Goal: Transaction & Acquisition: Purchase product/service

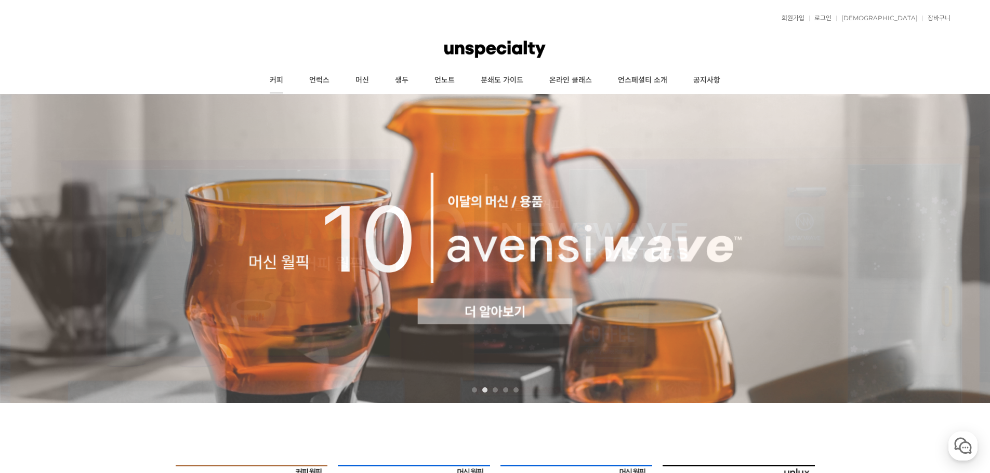
click at [275, 75] on link "커피" at bounding box center [276, 81] width 39 height 26
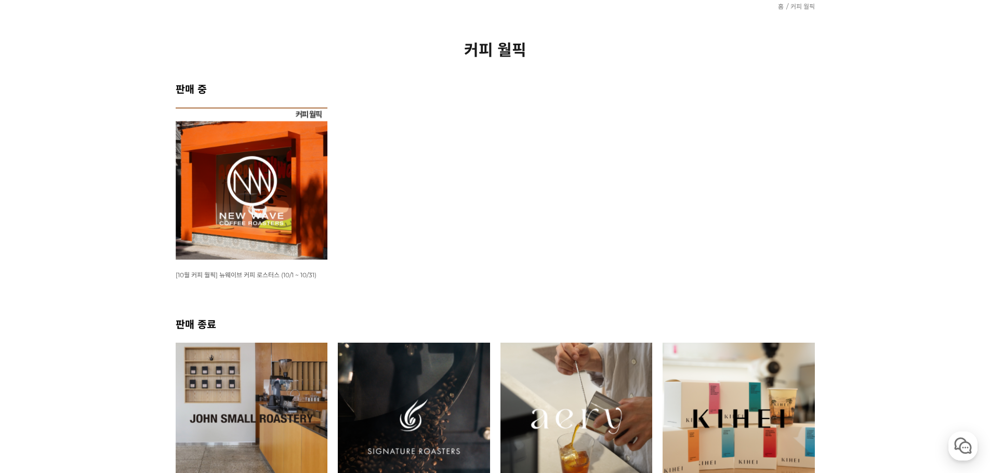
scroll to position [156, 0]
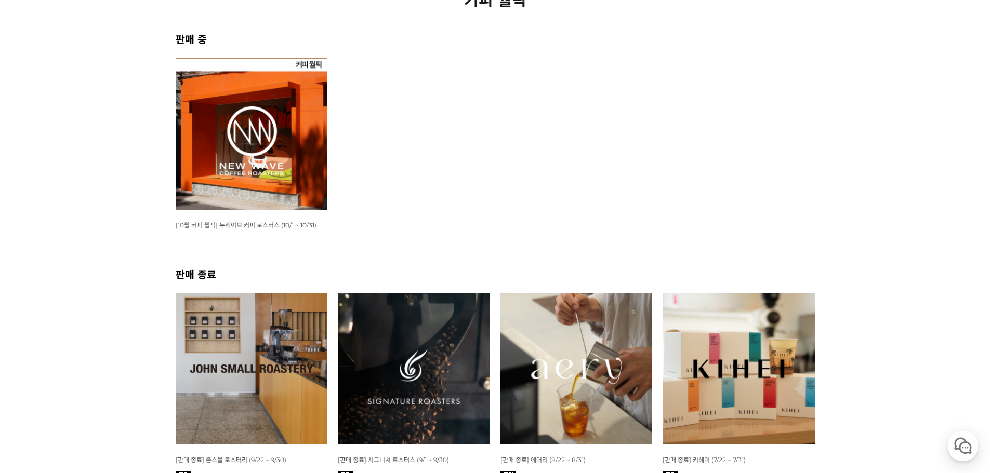
click at [267, 91] on img at bounding box center [252, 134] width 152 height 152
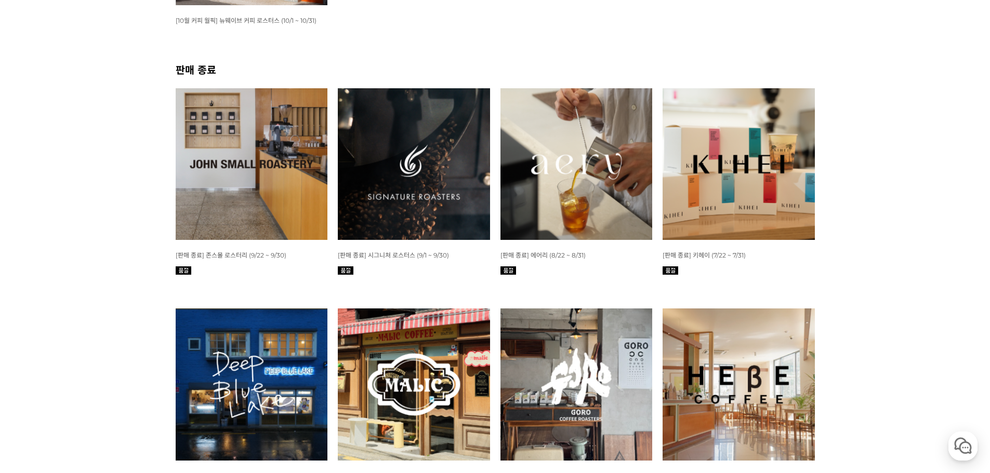
scroll to position [49, 0]
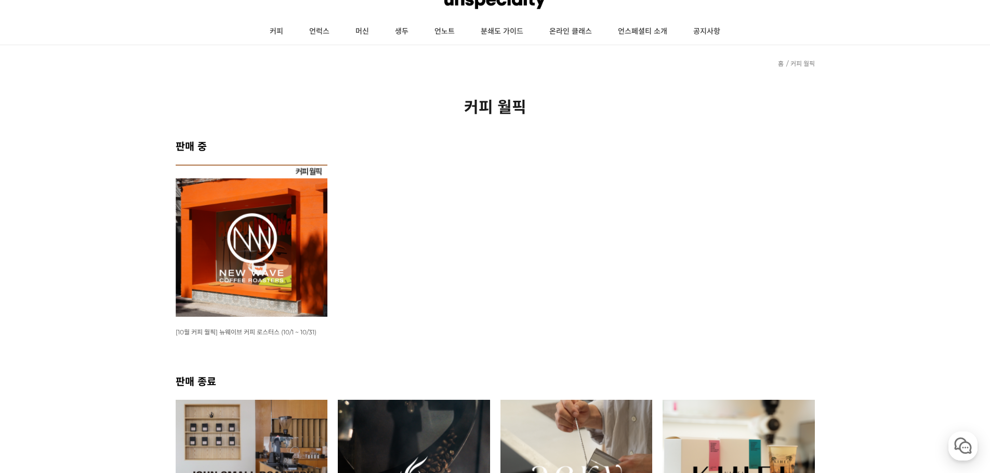
click at [266, 200] on img at bounding box center [252, 241] width 152 height 152
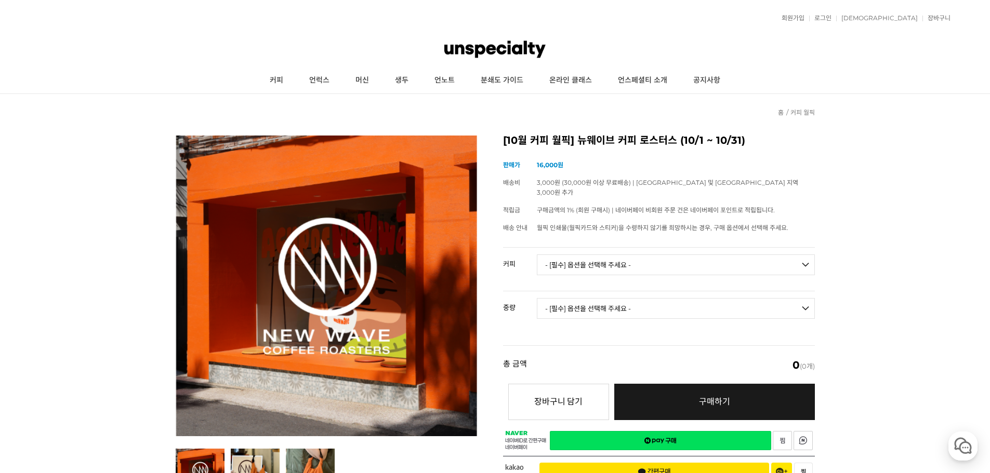
click at [584, 255] on select "- [필수] 옵션을 선택해 주세요 - ------------------- 언스페셜티 분쇄도 가이드 종이 받기 (주문 1건당 최대 1개 제공) …" at bounding box center [676, 265] width 278 height 21
click at [328, 87] on link "언럭스" at bounding box center [319, 81] width 46 height 26
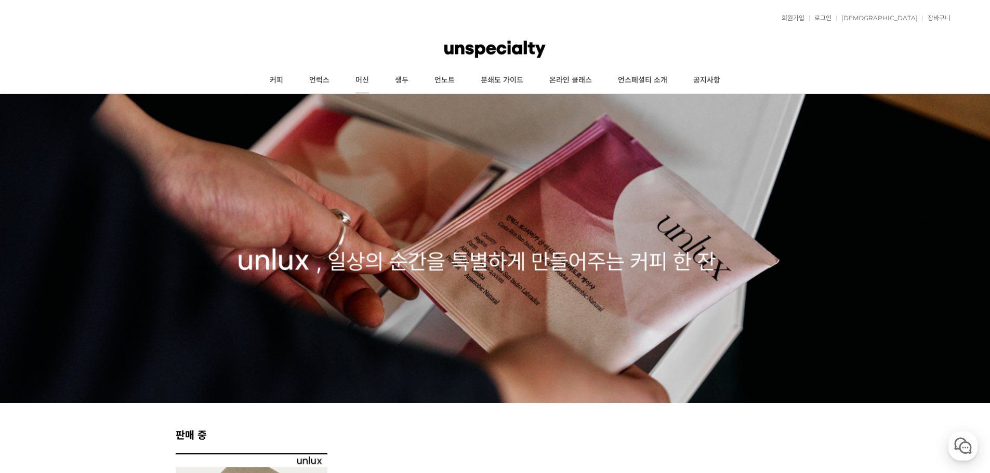
click at [370, 84] on link "머신" at bounding box center [361, 81] width 39 height 26
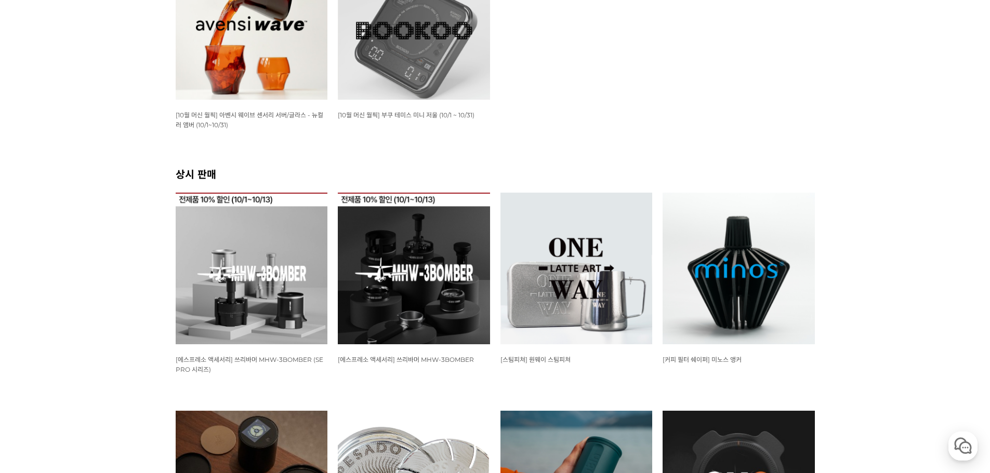
scroll to position [364, 0]
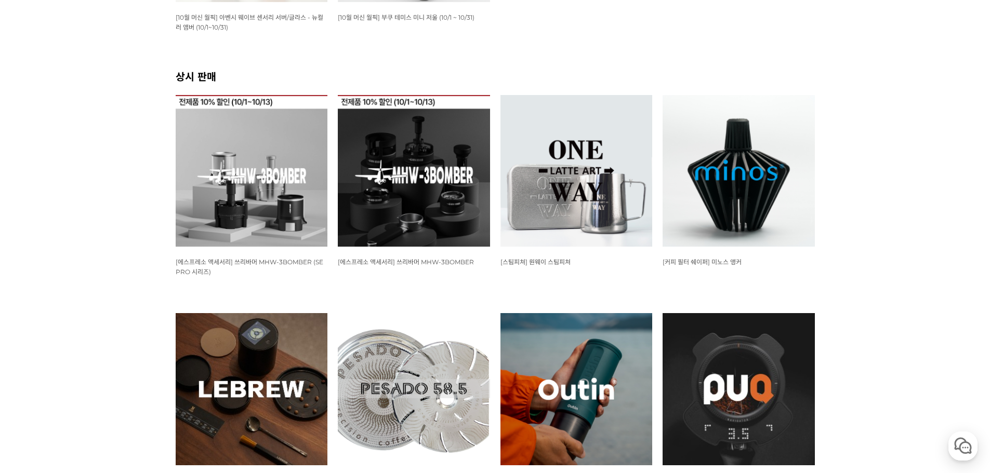
click at [754, 167] on img at bounding box center [739, 171] width 152 height 152
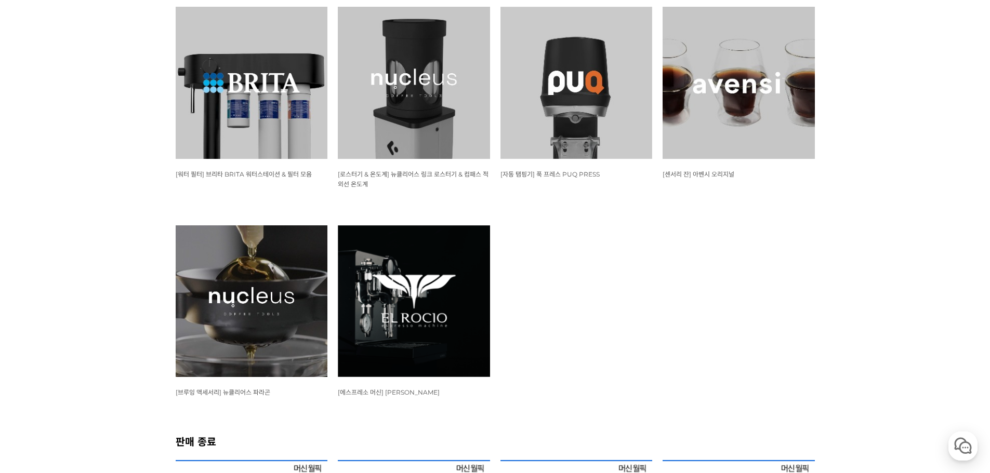
scroll to position [1195, 0]
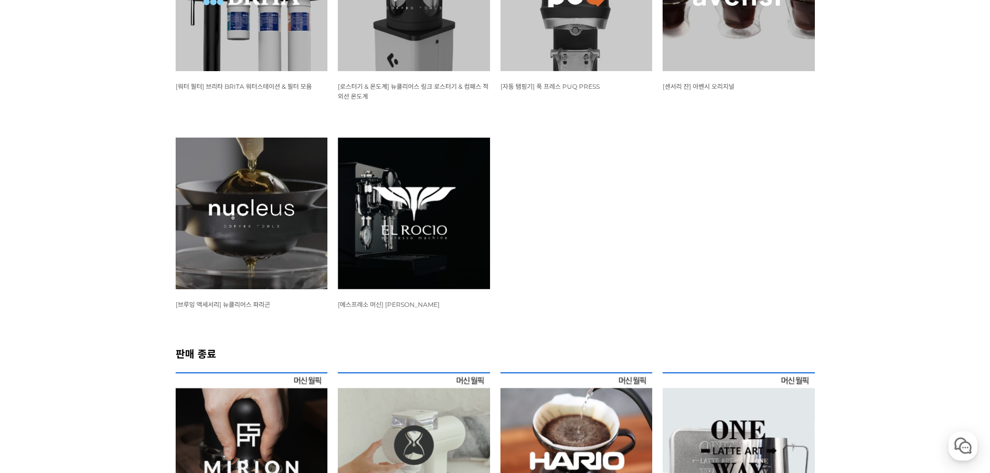
click at [410, 196] on img at bounding box center [414, 214] width 152 height 152
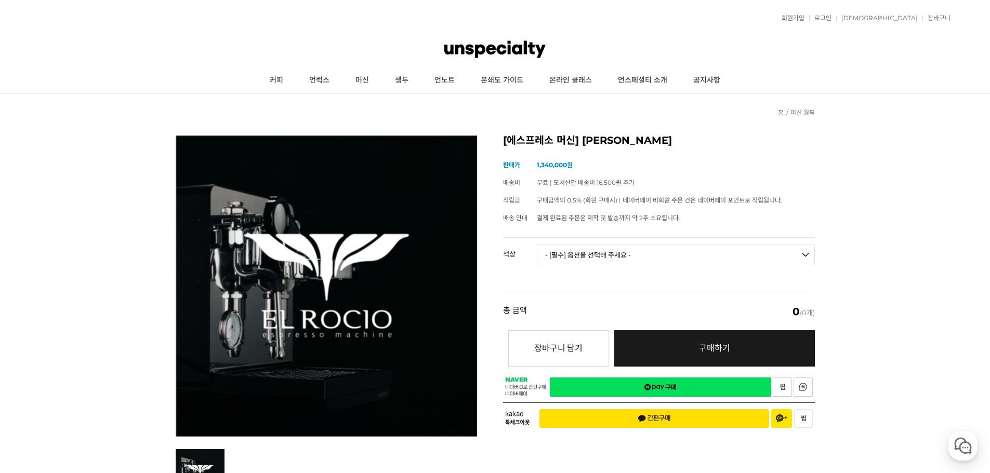
click at [621, 251] on select "- [필수] 옵션을 선택해 주세요 - ------------------- 블랙 화이트" at bounding box center [676, 255] width 278 height 21
click at [537, 245] on select "- [필수] 옵션을 선택해 주세요 - ------------------- 블랙 화이트" at bounding box center [676, 255] width 278 height 21
select select "*"
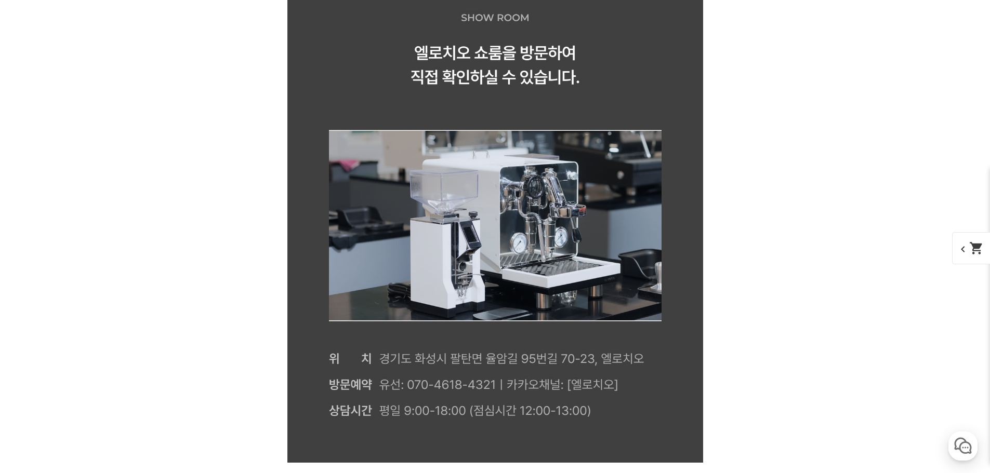
scroll to position [2235, 0]
